Goal: Find specific page/section: Find specific page/section

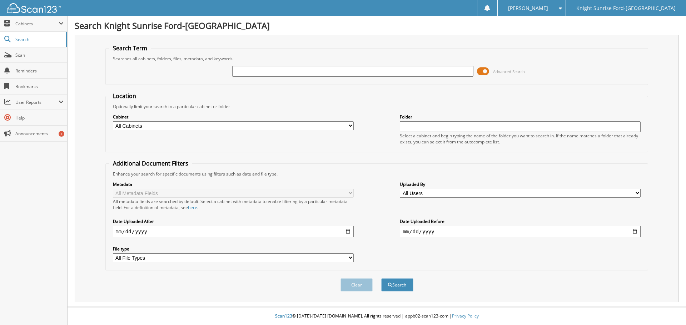
click at [252, 71] on input "text" at bounding box center [352, 71] width 241 height 11
paste input "679414"
type input "679414"
click at [411, 286] on button "Search" at bounding box center [397, 285] width 32 height 13
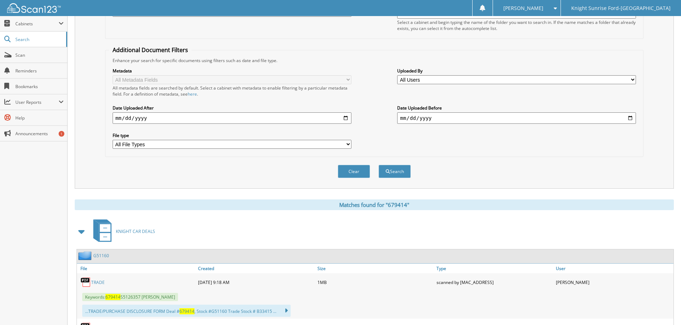
drag, startPoint x: 320, startPoint y: 235, endPoint x: 317, endPoint y: 278, distance: 42.6
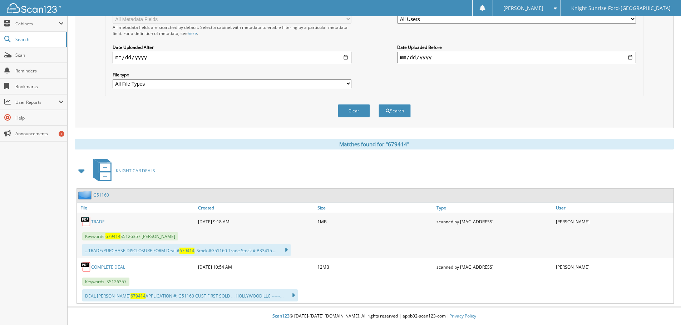
click at [113, 267] on link "COMPLETE DEAL" at bounding box center [108, 267] width 34 height 6
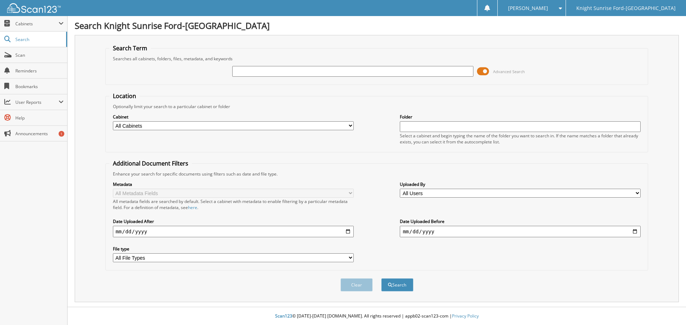
click at [260, 71] on input "text" at bounding box center [352, 71] width 241 height 11
type input "673917"
click at [381, 279] on button "Search" at bounding box center [397, 285] width 32 height 13
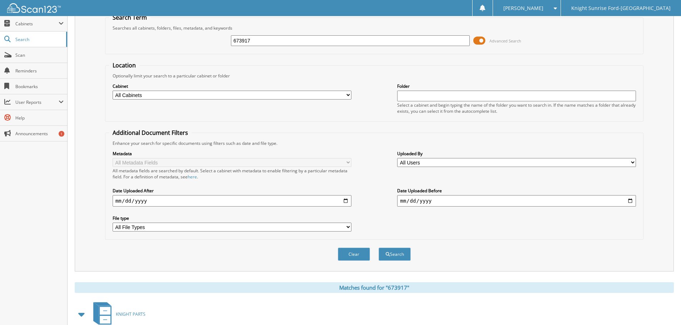
scroll to position [159, 0]
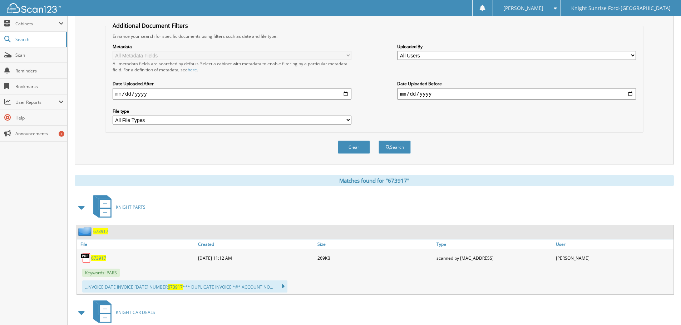
drag, startPoint x: 384, startPoint y: 218, endPoint x: 335, endPoint y: 240, distance: 53.6
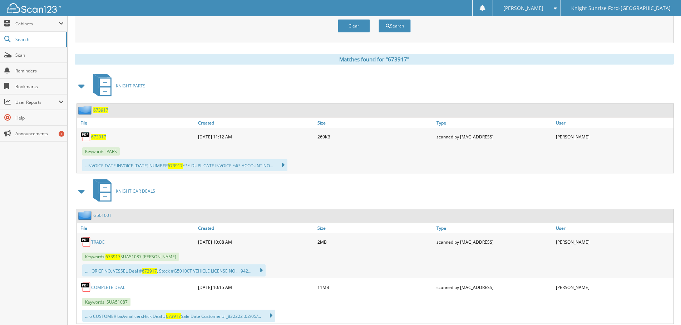
scroll to position [302, 0]
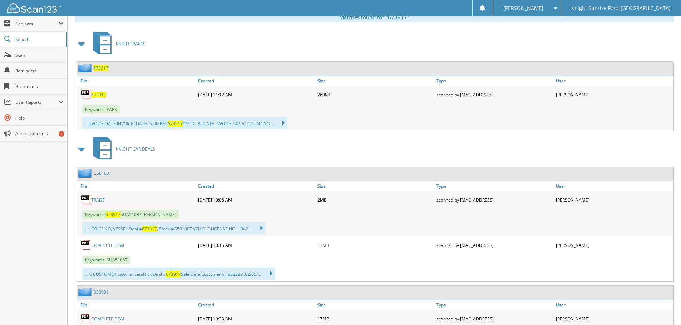
click at [119, 250] on div "COMPLETE DEAL" at bounding box center [136, 245] width 119 height 14
click at [119, 248] on link "COMPLETE DEAL" at bounding box center [108, 246] width 34 height 6
